Goal: Task Accomplishment & Management: Complete application form

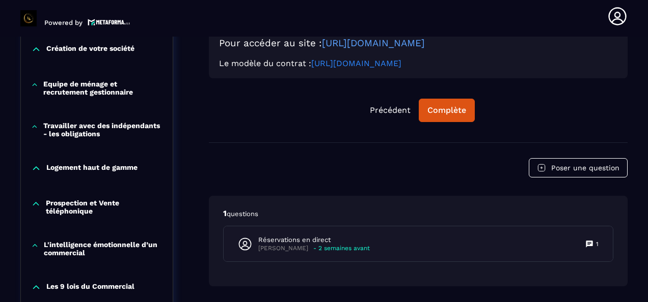
scroll to position [411, 0]
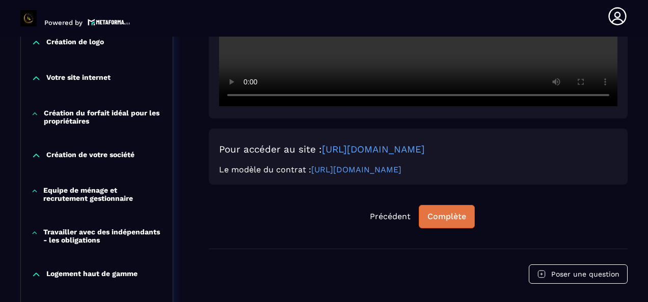
click at [456, 219] on div "Complète" at bounding box center [446, 217] width 39 height 10
click at [448, 223] on button "Continuer" at bounding box center [446, 216] width 57 height 23
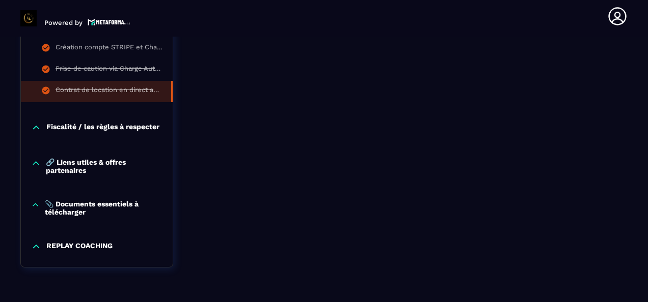
scroll to position [1417, 0]
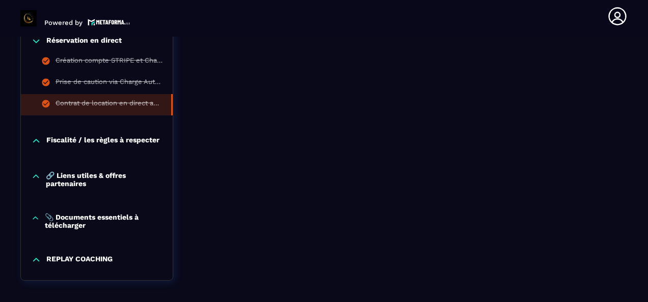
click at [34, 146] on icon at bounding box center [36, 141] width 10 height 10
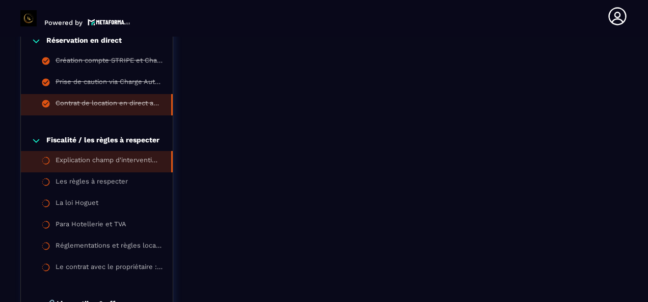
click at [101, 164] on div "Explication champ d'intervention [PERSON_NAME]" at bounding box center [107, 161] width 105 height 11
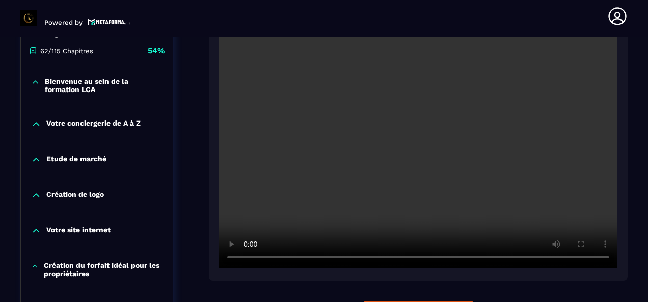
scroll to position [4, 0]
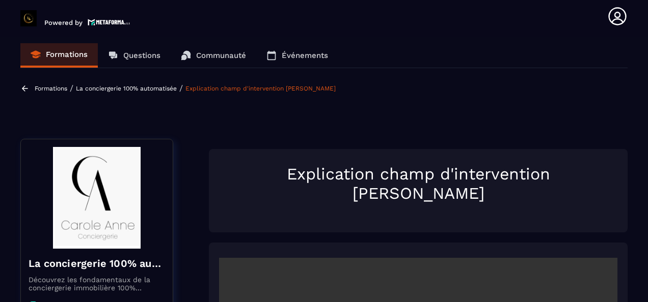
click at [357, 69] on section "Formations Questions Communauté Événements Formations / La conciergerie 100% au…" at bounding box center [324, 170] width 648 height 266
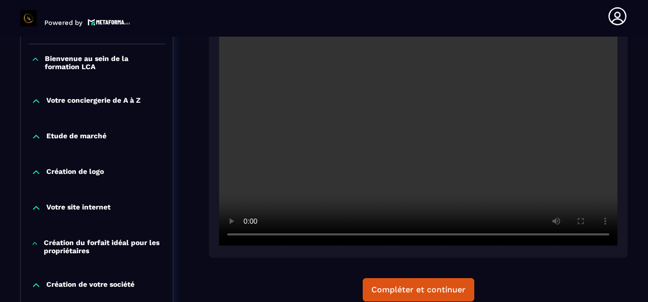
scroll to position [462, 0]
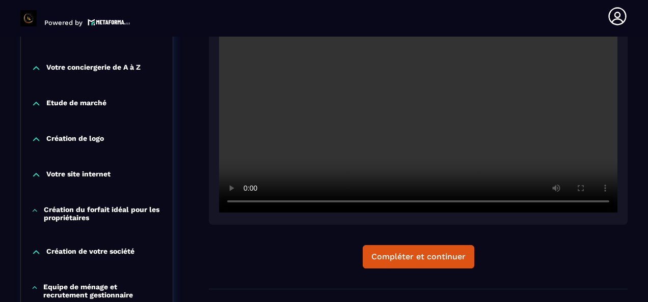
scroll to position [411, 0]
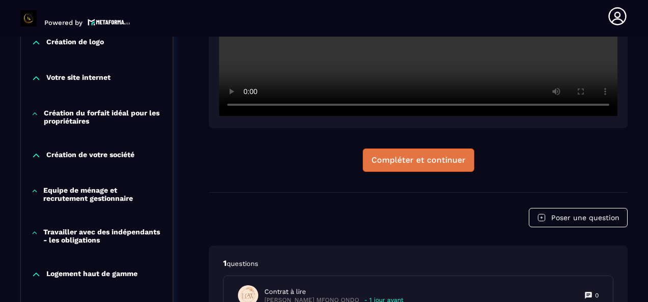
click at [430, 158] on div "Compléter et continuer" at bounding box center [418, 160] width 94 height 10
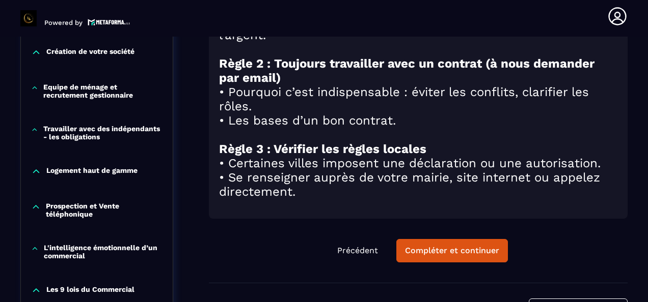
scroll to position [560, 0]
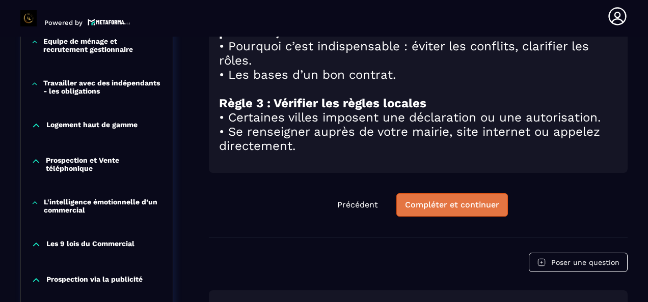
click at [455, 213] on button "Compléter et continuer" at bounding box center [452, 204] width 112 height 23
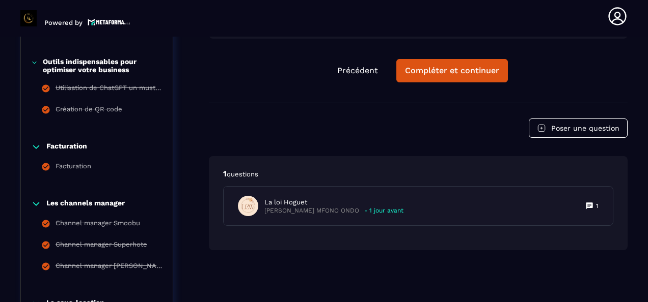
scroll to position [971, 0]
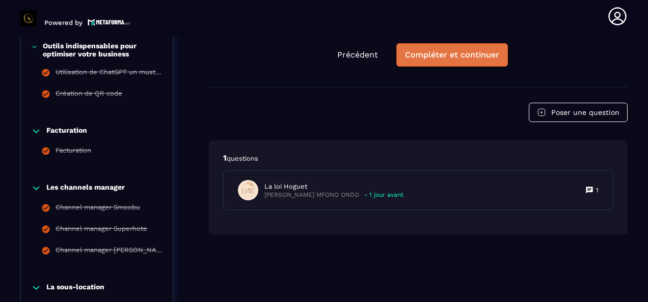
click at [448, 54] on div "Compléter et continuer" at bounding box center [452, 55] width 94 height 10
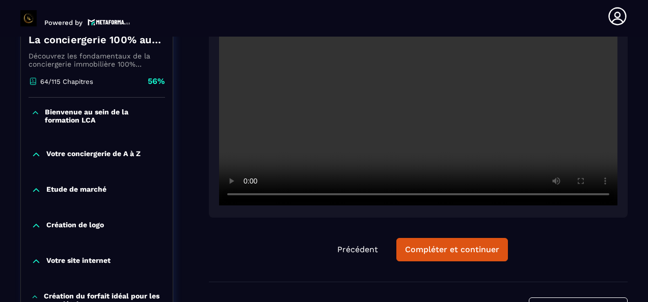
scroll to position [273, 0]
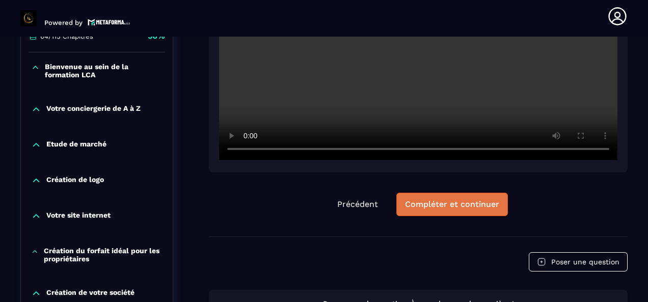
click at [462, 201] on div "Compléter et continuer" at bounding box center [452, 205] width 94 height 10
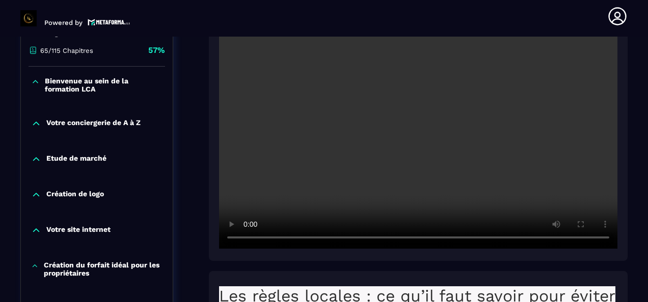
scroll to position [258, 0]
